Goal: Task Accomplishment & Management: Use online tool/utility

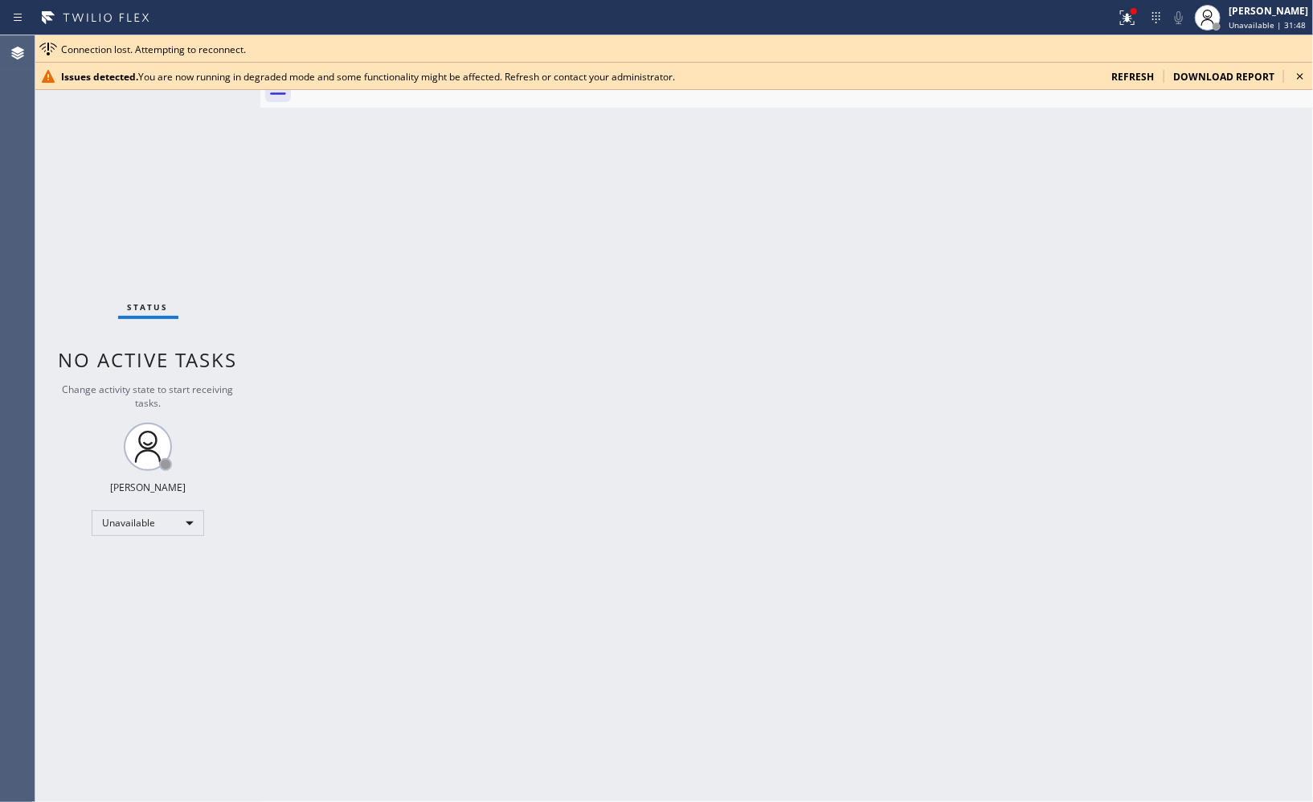
click at [1293, 75] on icon at bounding box center [1299, 76] width 19 height 19
click at [1294, 71] on icon at bounding box center [1299, 76] width 19 height 19
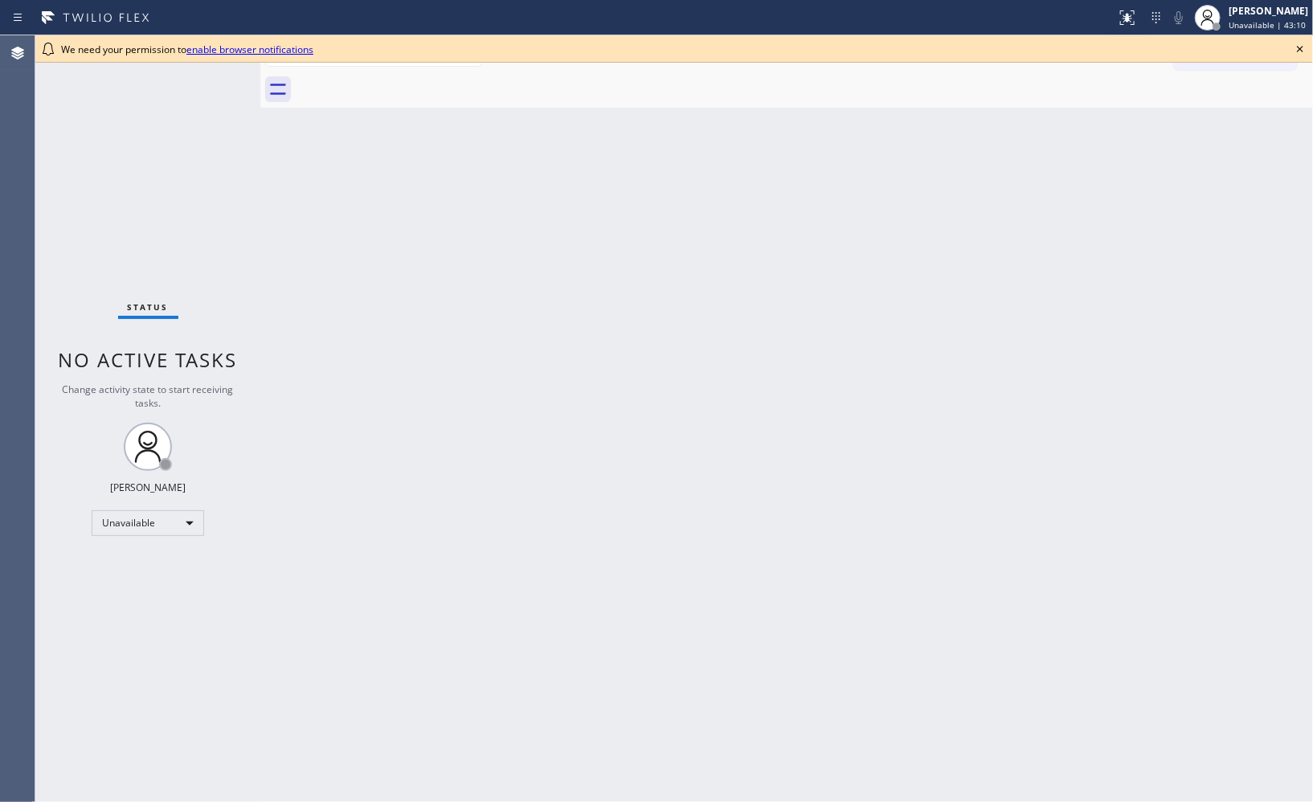
click at [985, 180] on div "Back to Dashboard Change Sender ID Customers Technicians Select a contact Outbo…" at bounding box center [786, 418] width 1052 height 766
click at [1299, 50] on icon at bounding box center [1300, 49] width 6 height 6
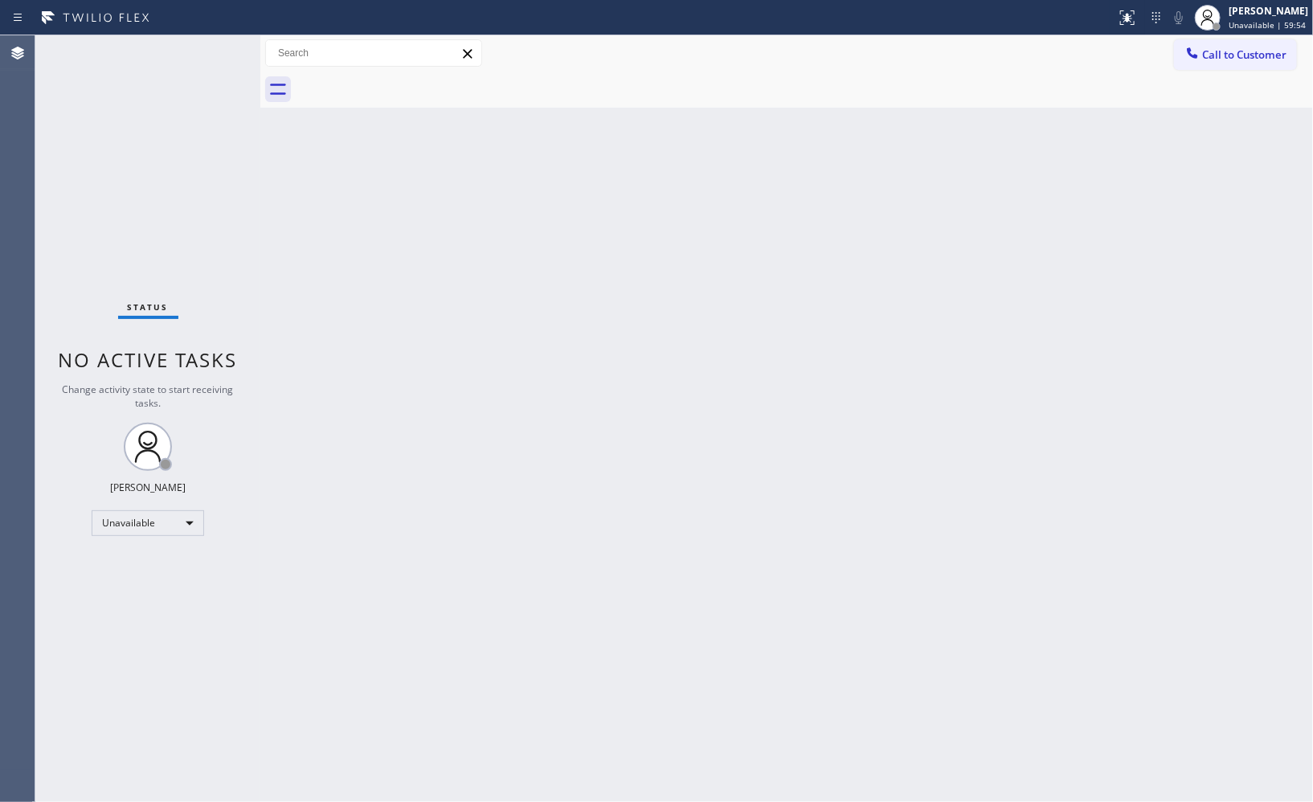
click at [496, 474] on div "Back to Dashboard Change Sender ID Customers Technicians Select a contact Outbo…" at bounding box center [786, 418] width 1052 height 766
